Goal: Go to known website: Go to known website

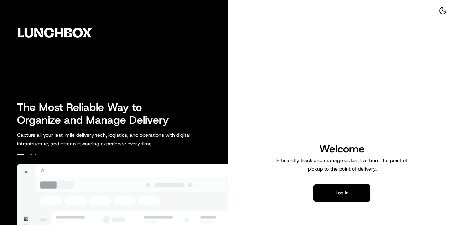
click at [333, 192] on button "Log in" at bounding box center [341, 193] width 57 height 17
